Goal: Information Seeking & Learning: Find specific fact

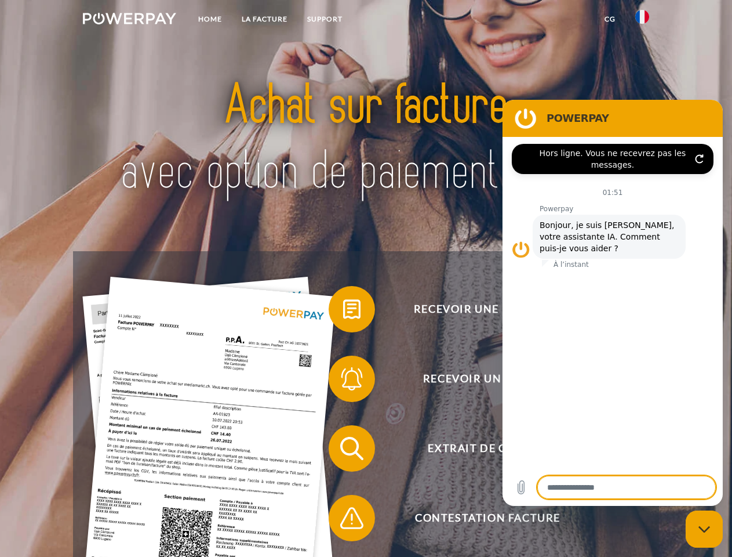
click at [129, 20] on img at bounding box center [129, 19] width 93 height 12
click at [642, 20] on img at bounding box center [642, 17] width 14 height 14
click at [610, 19] on link "CG" at bounding box center [610, 19] width 31 height 21
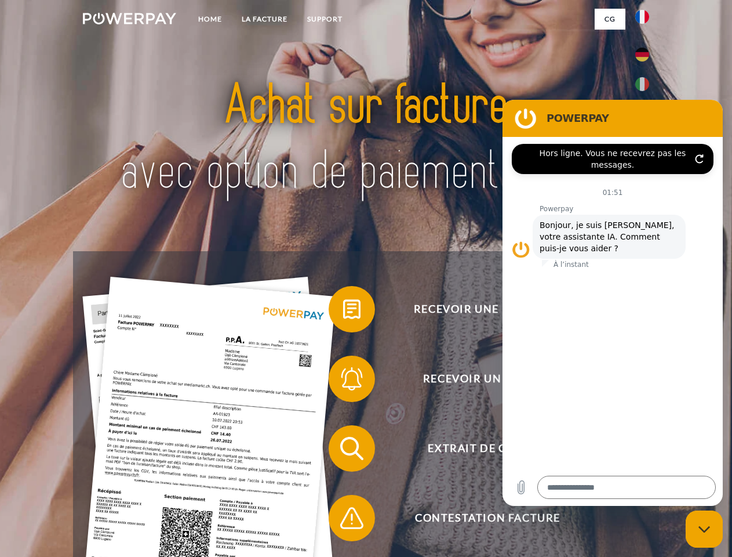
click at [343, 311] on span at bounding box center [335, 309] width 58 height 58
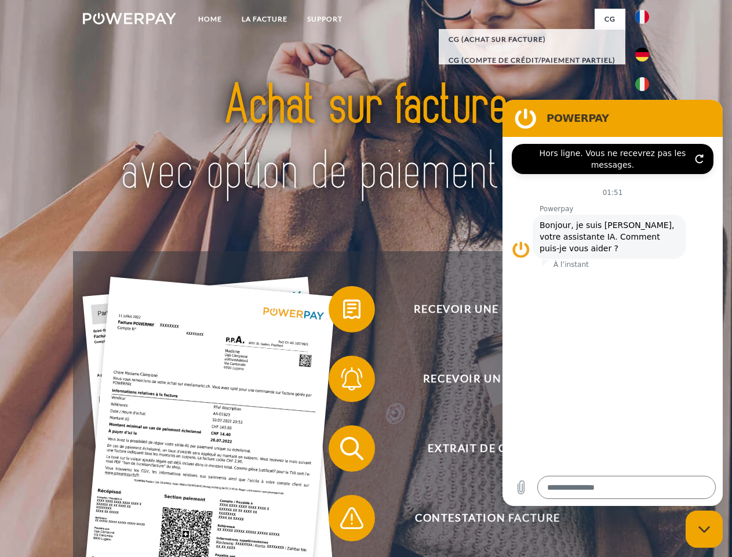
click at [343, 381] on span at bounding box center [335, 379] width 58 height 58
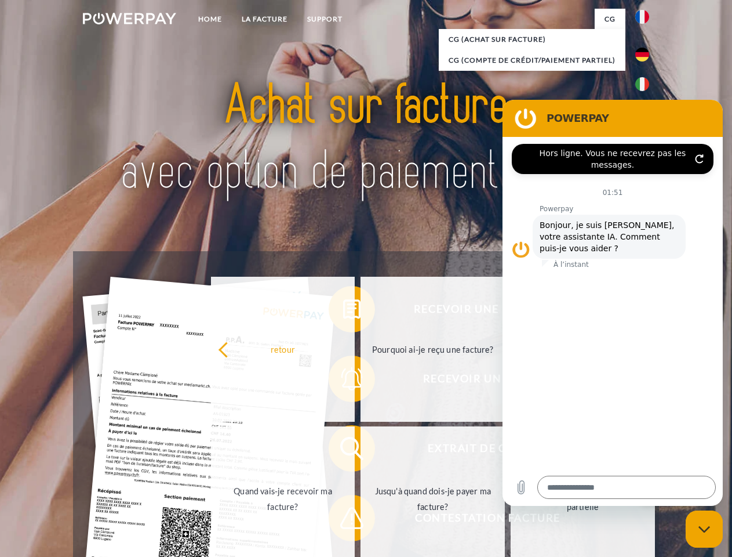
click at [361, 450] on link "Jusqu'à quand dois-je payer ma facture?" at bounding box center [433, 498] width 144 height 145
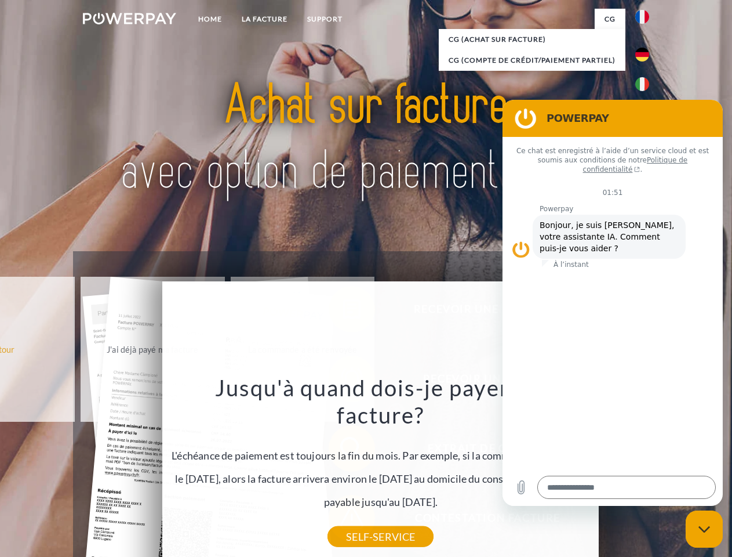
click at [343, 520] on div "Jusqu'à quand dois-je payer ma facture? L'échéance de paiement est toujours la …" at bounding box center [380, 454] width 423 height 163
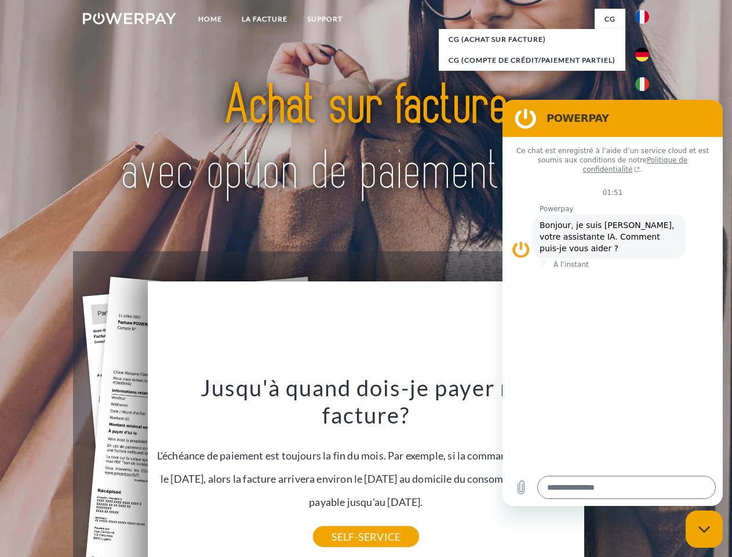
click at [704, 529] on icon "Fermer la fenêtre de messagerie" at bounding box center [705, 529] width 12 height 8
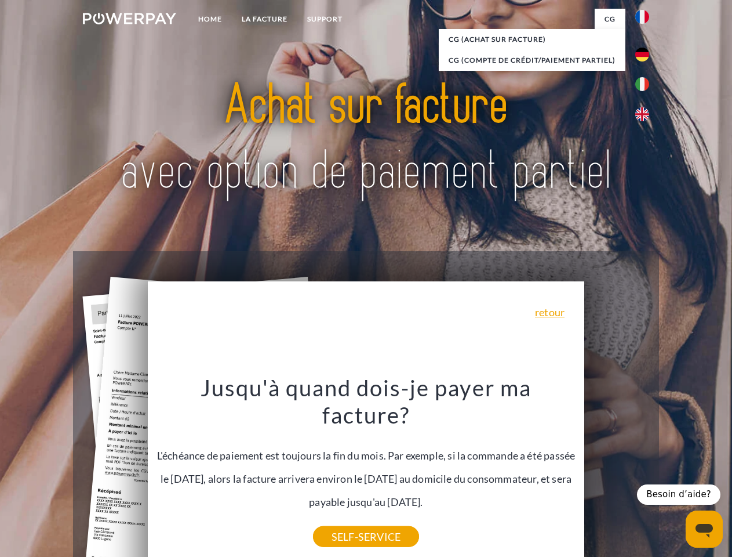
type textarea "*"
